Goal: Check status: Check status

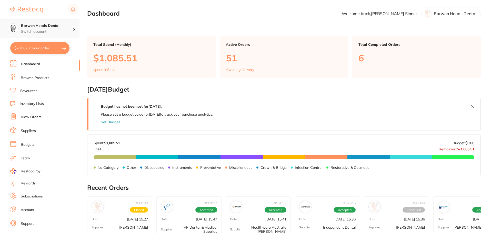
click at [73, 30] on div at bounding box center [76, 28] width 7 height 5
click at [177, 27] on main "Dashboard Welcome back, [PERSON_NAME] Barwon Heads Dental Total Spend (Monthly)…" at bounding box center [289, 205] width 404 height 410
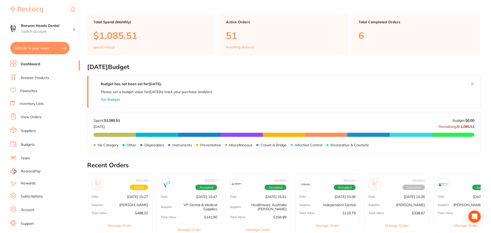
scroll to position [77, 0]
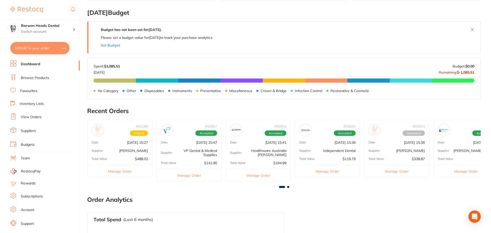
click at [140, 169] on button "Manage Order" at bounding box center [119, 171] width 65 height 13
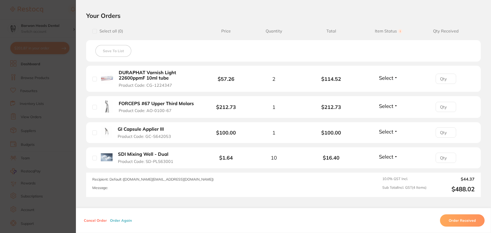
scroll to position [154, 0]
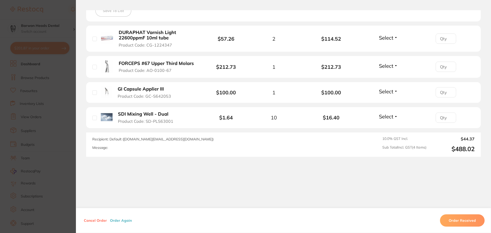
click at [44, 162] on section "Order ID: Restocq- 93188 Order Information Upload Pending Order Date [DATE] 15:…" at bounding box center [245, 116] width 491 height 233
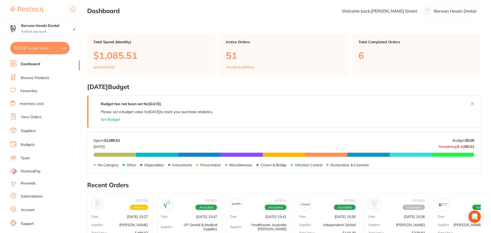
scroll to position [0, 0]
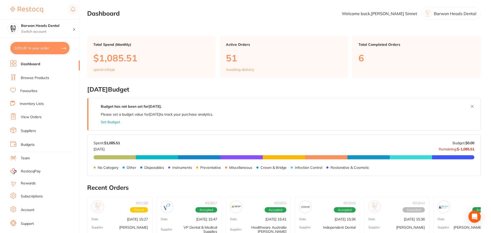
click at [23, 49] on button "$201.87 in your order" at bounding box center [39, 48] width 59 height 12
checkbox input "true"
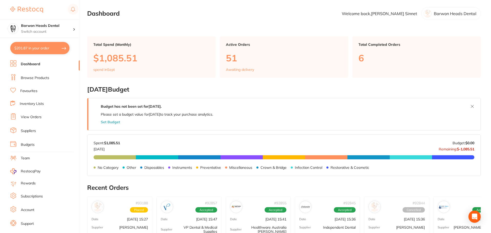
checkbox input "true"
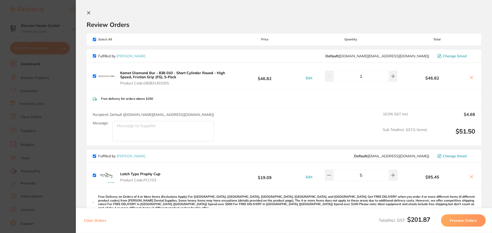
click at [90, 14] on icon at bounding box center [88, 13] width 3 height 3
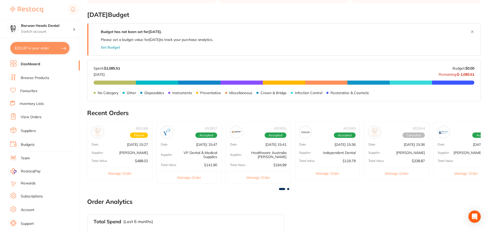
scroll to position [77, 0]
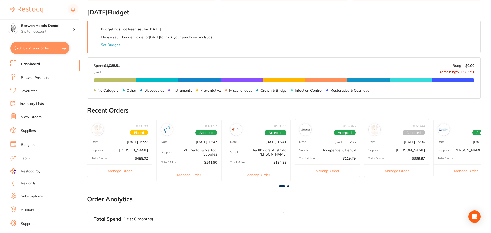
click at [131, 127] on div "# 93188 Placed" at bounding box center [139, 130] width 18 height 12
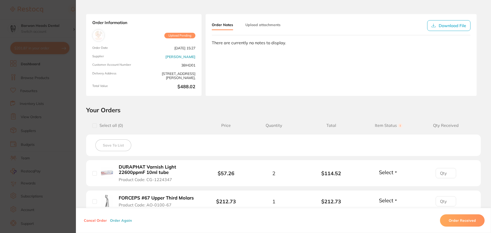
scroll to position [0, 0]
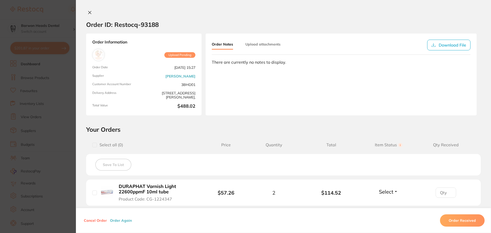
click at [88, 14] on icon at bounding box center [90, 13] width 4 height 4
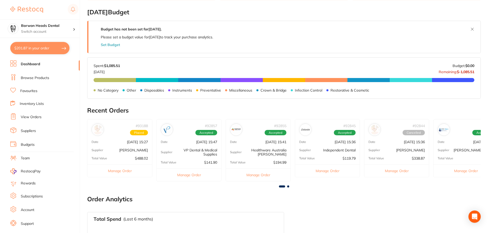
click at [188, 177] on button "Manage Order" at bounding box center [189, 175] width 65 height 13
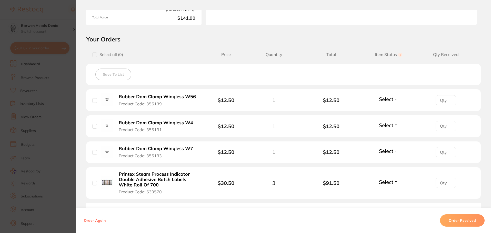
scroll to position [103, 0]
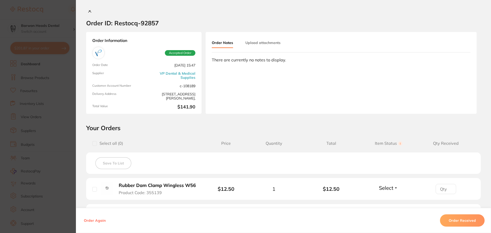
scroll to position [0, 0]
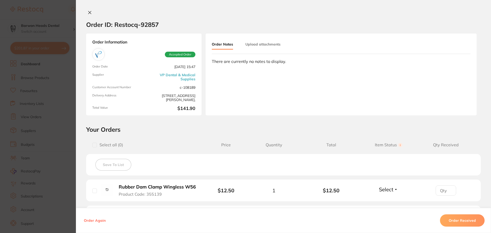
click at [90, 13] on icon at bounding box center [90, 13] width 4 height 4
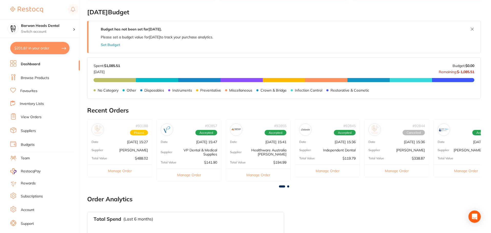
click at [255, 177] on button "Manage Order" at bounding box center [258, 175] width 65 height 13
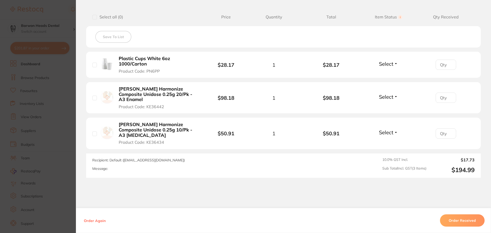
click at [0, 93] on section "Order ID: Restocq- 92855 Order Information Accepted Order Order Date Sept 4 202…" at bounding box center [245, 116] width 491 height 233
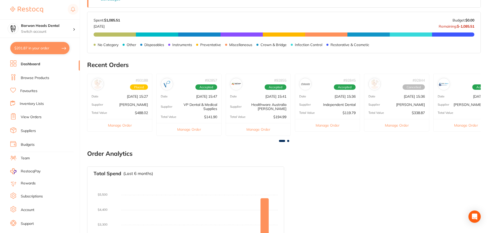
scroll to position [128, 0]
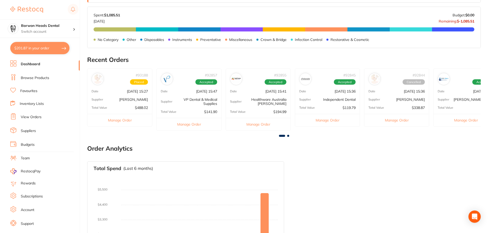
click at [390, 120] on button "Manage Order" at bounding box center [396, 120] width 65 height 13
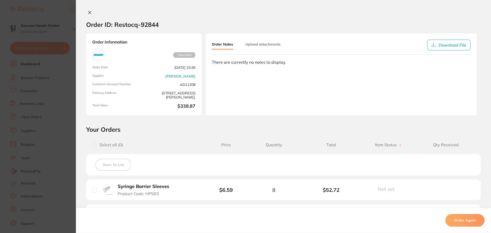
scroll to position [125, 0]
click at [88, 13] on icon at bounding box center [90, 13] width 4 height 4
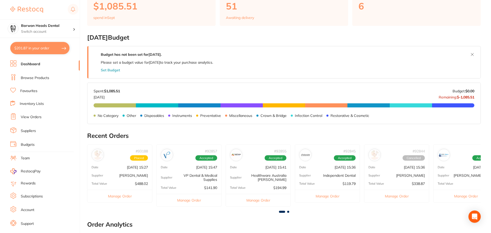
scroll to position [0, 0]
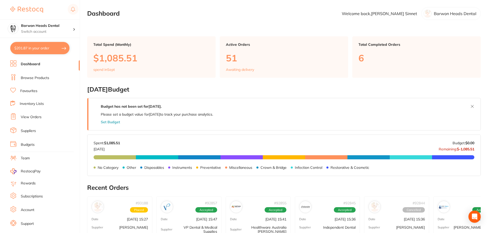
click at [246, 69] on p "Awaiting delivery" at bounding box center [240, 70] width 28 height 4
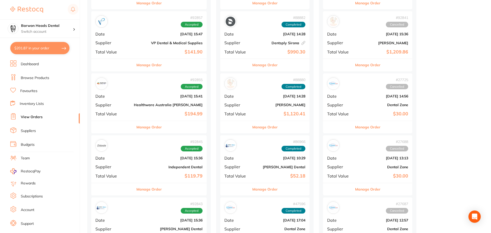
scroll to position [128, 0]
